Goal: Submit feedback/report problem: Submit feedback/report problem

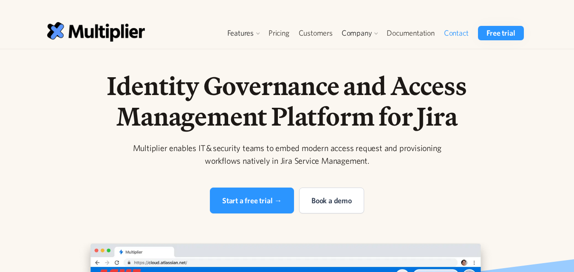
click at [460, 33] on link "Contact" at bounding box center [456, 33] width 34 height 14
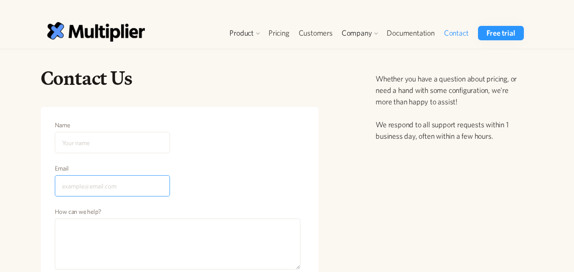
click at [116, 188] on input "Email" at bounding box center [112, 186] width 115 height 21
type input "[EMAIL_ADDRESS][DOMAIN_NAME]"
drag, startPoint x: 83, startPoint y: 188, endPoint x: 41, endPoint y: 170, distance: 46.1
click at [41, 170] on div "Name Email [EMAIL_ADDRESS][DOMAIN_NAME] How can we help? Send Message Your requ…" at bounding box center [180, 233] width 278 height 252
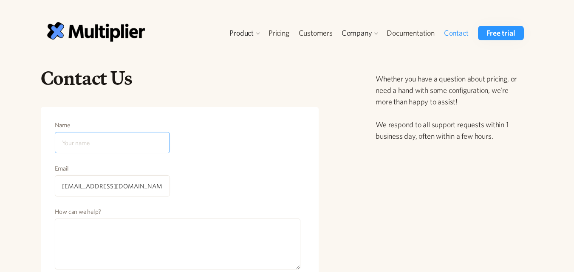
click at [77, 153] on input "Name" at bounding box center [112, 142] width 115 height 21
paste input "[PERSON_NAME]"
type input "[PERSON_NAME]"
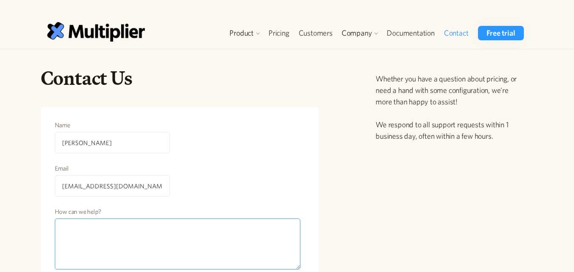
click at [97, 236] on textarea "How can we help?" at bounding box center [178, 244] width 246 height 51
paste textarea "Hi Client , We offer high-quality link-building services through guest posts, t…"
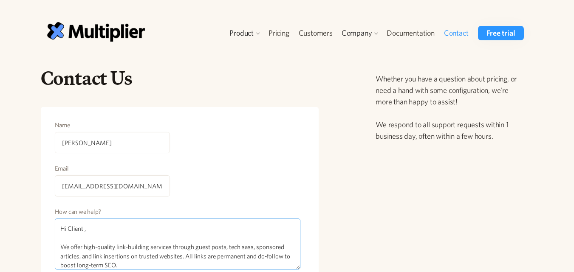
scroll to position [200, 0]
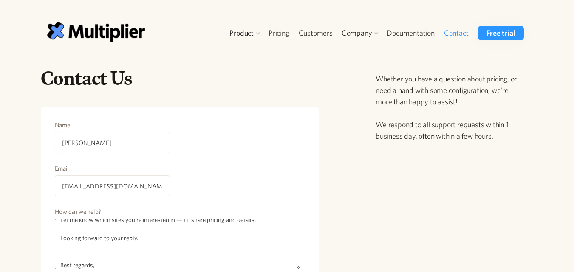
type textarea "Hi Client , We offer high-quality link-building services through guest posts, t…"
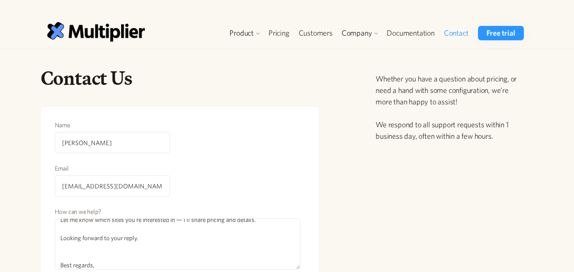
click at [0, 177] on div "Contact Us Name [PERSON_NAME] [EMAIL_ADDRESS][DOMAIN_NAME] How can we help? Hi …" at bounding box center [287, 210] width 574 height 323
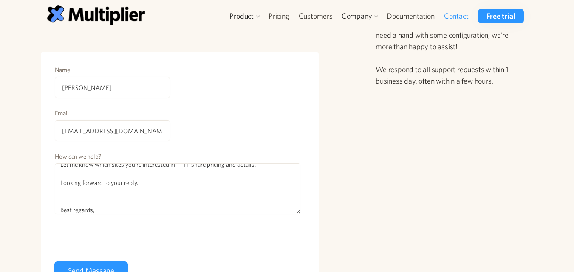
scroll to position [119, 0]
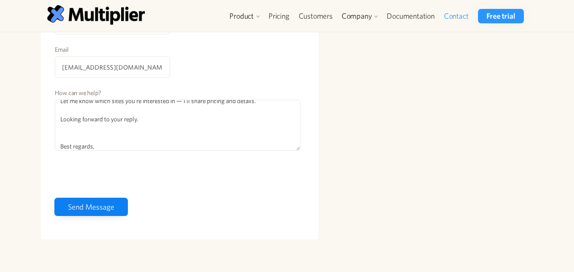
click at [83, 210] on input "Send Message" at bounding box center [91, 207] width 74 height 18
type input "Please wait..."
